Goal: Information Seeking & Learning: Find specific fact

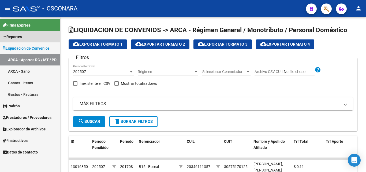
click at [12, 38] on span "Reportes" at bounding box center [12, 37] width 19 height 6
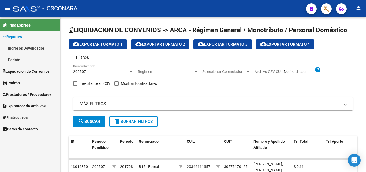
click at [13, 49] on link "Ingresos Devengados" at bounding box center [30, 48] width 60 height 12
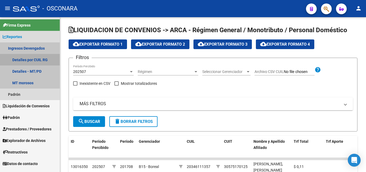
click at [13, 59] on link "Detalles por CUIL RG" at bounding box center [30, 60] width 60 height 12
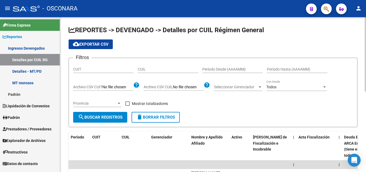
click at [75, 66] on div "CUIT" at bounding box center [103, 67] width 61 height 11
paste input "30-71674317-5"
click at [103, 118] on span "search Buscar Registros" at bounding box center [100, 117] width 44 height 5
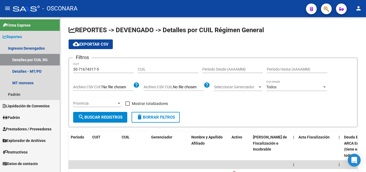
click at [18, 36] on span "Reportes" at bounding box center [12, 37] width 19 height 6
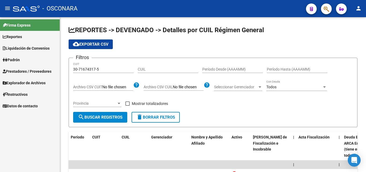
click at [18, 36] on span "Reportes" at bounding box center [12, 37] width 19 height 6
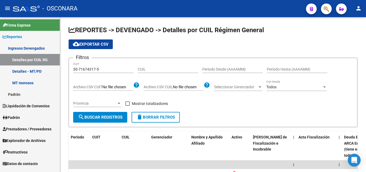
drag, startPoint x: 103, startPoint y: 69, endPoint x: 48, endPoint y: 72, distance: 54.5
click at [49, 72] on mat-sidenav-container "Firma Express Reportes Ingresos Devengados Detalles por CUIL RG Detalles - MT/P…" at bounding box center [183, 94] width 366 height 155
paste input "823628-9"
click at [111, 117] on span "search Buscar Registros" at bounding box center [100, 117] width 44 height 5
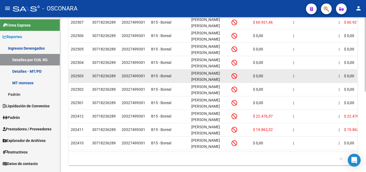
scroll to position [168, 0]
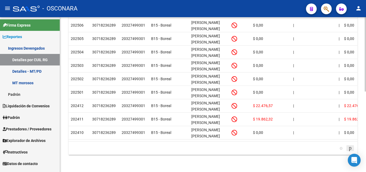
click at [349, 147] on icon "go to next page" at bounding box center [350, 147] width 4 height 6
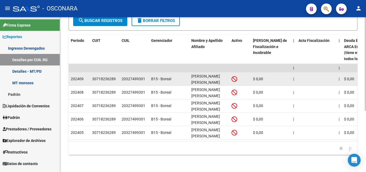
scroll to position [0, 0]
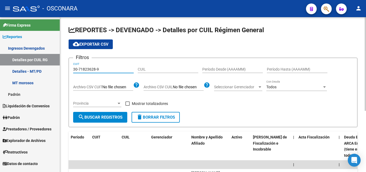
drag, startPoint x: 111, startPoint y: 68, endPoint x: 63, endPoint y: 64, distance: 48.9
click at [63, 64] on div "REPORTES -> DEVENGADO -> Detalles por CUIL Régimen General cloud_download Expor…" at bounding box center [213, 142] width 306 height 251
paste input "674317-5"
click at [108, 111] on div "Provincia Provincia" at bounding box center [97, 103] width 48 height 15
click at [108, 113] on button "search Buscar Registros" at bounding box center [100, 117] width 54 height 11
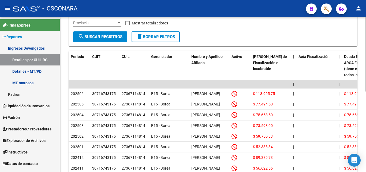
scroll to position [107, 0]
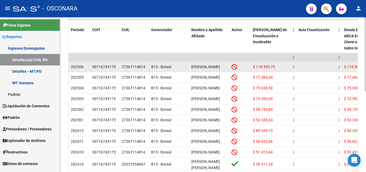
click at [127, 69] on div "27367114814" at bounding box center [134, 67] width 24 height 6
copy div "27367114814"
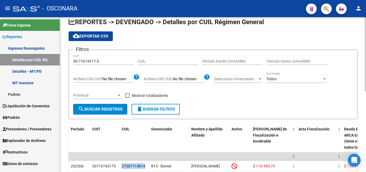
scroll to position [0, 0]
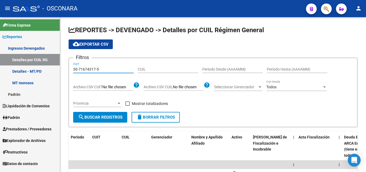
drag, startPoint x: 99, startPoint y: 68, endPoint x: 17, endPoint y: 65, distance: 82.1
click at [17, 65] on mat-sidenav-container "Firma Express Reportes Ingresos Devengados Detalles por CUIL RG Detalles - MT/P…" at bounding box center [183, 94] width 366 height 155
paste input
type input "30-71674317-5"
drag, startPoint x: 78, startPoint y: 117, endPoint x: 138, endPoint y: 105, distance: 61.3
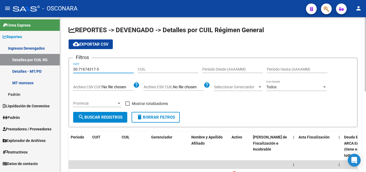
click at [78, 117] on button "search Buscar Registros" at bounding box center [100, 117] width 54 height 11
drag, startPoint x: 262, startPoint y: 29, endPoint x: 63, endPoint y: 27, distance: 199.2
click at [63, 27] on div "REPORTES -> DEVENGADO -> Detalles por CUIL Régimen General cloud_download Expor…" at bounding box center [213, 163] width 306 height 293
click at [114, 29] on span "REPORTES -> DEVENGADO -> Detalles por CUIL Régimen General" at bounding box center [166, 30] width 195 height 8
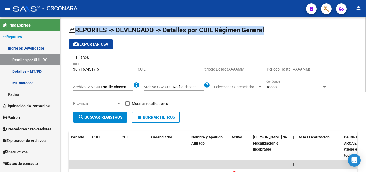
drag, startPoint x: 123, startPoint y: 47, endPoint x: 65, endPoint y: 26, distance: 61.2
click at [65, 26] on div "REPORTES -> DEVENGADO -> Detalles por CUIL Régimen General cloud_download Expor…" at bounding box center [213, 163] width 306 height 293
click at [76, 29] on span "REPORTES -> DEVENGADO -> Detalles por CUIL Régimen General" at bounding box center [166, 30] width 195 height 8
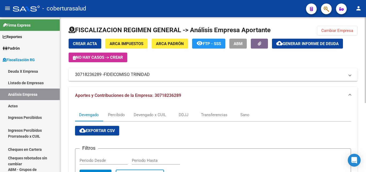
scroll to position [20, 0]
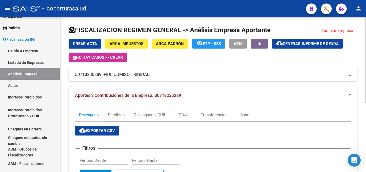
click at [334, 25] on div "FISCALIZACION REGIMEN GENERAL -> Análisis Empresa Aportante Cambiar Empresa Cre…" at bounding box center [213, 154] width 306 height 274
click at [333, 28] on button "Cambiar Empresa" at bounding box center [337, 31] width 40 height 10
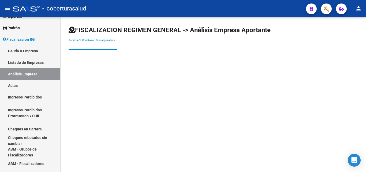
click at [81, 44] on input "Escriba CUIT o Razón Social para buscar" at bounding box center [93, 45] width 48 height 5
paste input "30677002774"
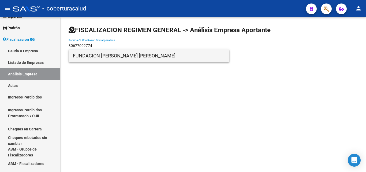
type input "30677002774"
click at [98, 54] on span "FUNDACION [PERSON_NAME] [PERSON_NAME]" at bounding box center [149, 55] width 152 height 13
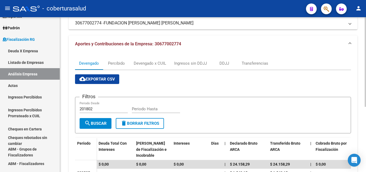
scroll to position [54, 0]
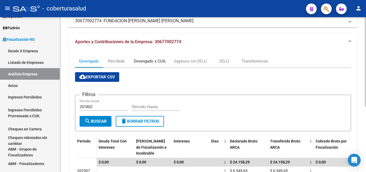
click at [139, 62] on div "Devengado x CUIL" at bounding box center [150, 61] width 32 height 6
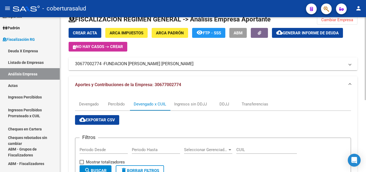
scroll to position [0, 0]
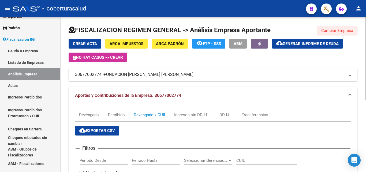
click at [328, 30] on span "Cambiar Empresa" at bounding box center [337, 30] width 32 height 5
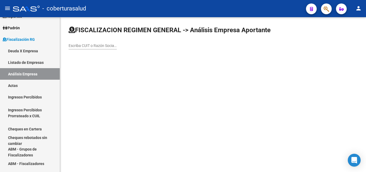
drag, startPoint x: 96, startPoint y: 49, endPoint x: 95, endPoint y: 45, distance: 3.8
click at [96, 48] on div "Escriba CUIT o Razón Social para buscar" at bounding box center [93, 44] width 48 height 11
paste input "30708562080"
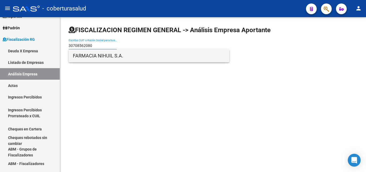
type input "30708562080"
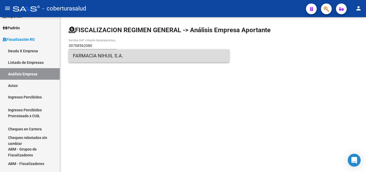
click at [113, 57] on span "FARMACIA NIHUIL S.A." at bounding box center [149, 55] width 152 height 13
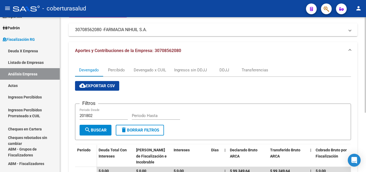
scroll to position [42, 0]
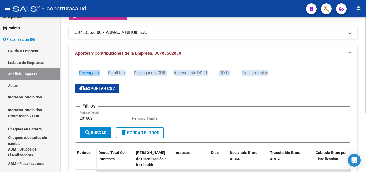
drag, startPoint x: 74, startPoint y: 72, endPoint x: 275, endPoint y: 73, distance: 201.0
click at [275, 73] on div "Devengado Percibido Devengado x CUIL Ingresos sin DDJJ DDJJ Transferencias clou…" at bounding box center [213, 135] width 289 height 147
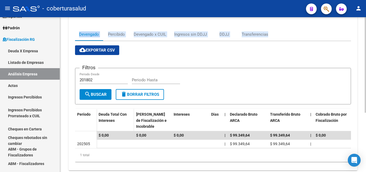
scroll to position [0, 0]
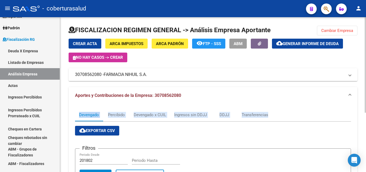
click at [322, 32] on span "Cambiar Empresa" at bounding box center [337, 30] width 32 height 5
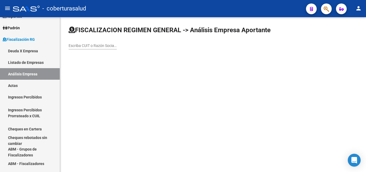
click at [99, 41] on div "Escriba CUIT o Razón Social para buscar" at bounding box center [93, 44] width 48 height 11
paste input "27282470786"
type input "27282470786"
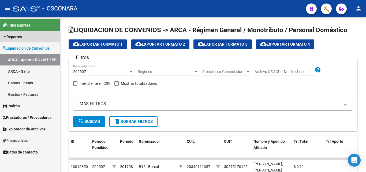
click at [17, 39] on span "Reportes" at bounding box center [12, 37] width 19 height 6
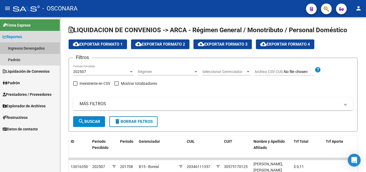
click at [23, 49] on link "Ingresos Devengados" at bounding box center [30, 48] width 60 height 12
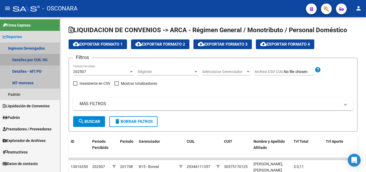
click at [23, 60] on link "Detalles por CUIL RG" at bounding box center [30, 60] width 60 height 12
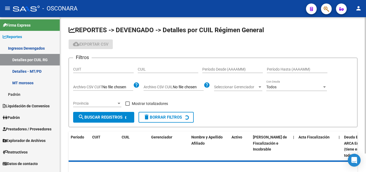
click at [85, 70] on input "CUIT" at bounding box center [103, 69] width 61 height 5
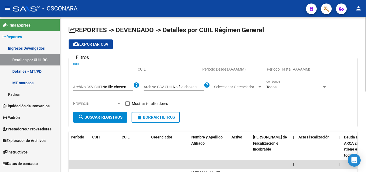
paste input "20-18496949-2"
type input "20-18496949-2"
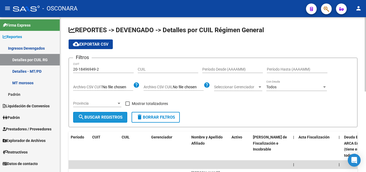
click at [92, 115] on span "search Buscar Registros" at bounding box center [100, 117] width 44 height 5
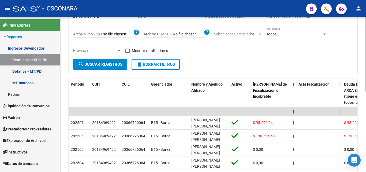
scroll to position [54, 0]
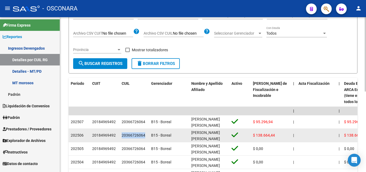
drag, startPoint x: 146, startPoint y: 136, endPoint x: 122, endPoint y: 136, distance: 23.3
click at [122, 136] on div "20366726064" at bounding box center [134, 135] width 25 height 6
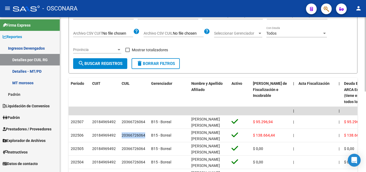
copy div "20366726064"
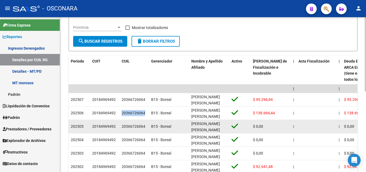
scroll to position [80, 0]
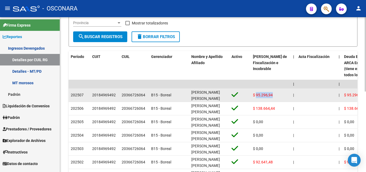
drag, startPoint x: 277, startPoint y: 95, endPoint x: 256, endPoint y: 96, distance: 20.1
click at [256, 96] on div "$ 95.296,94" at bounding box center [271, 95] width 36 height 6
copy span "95.296,94"
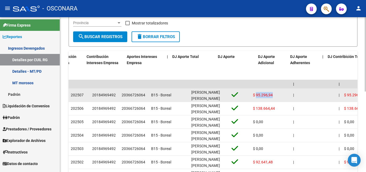
scroll to position [0, 761]
